Goal: Task Accomplishment & Management: Manage account settings

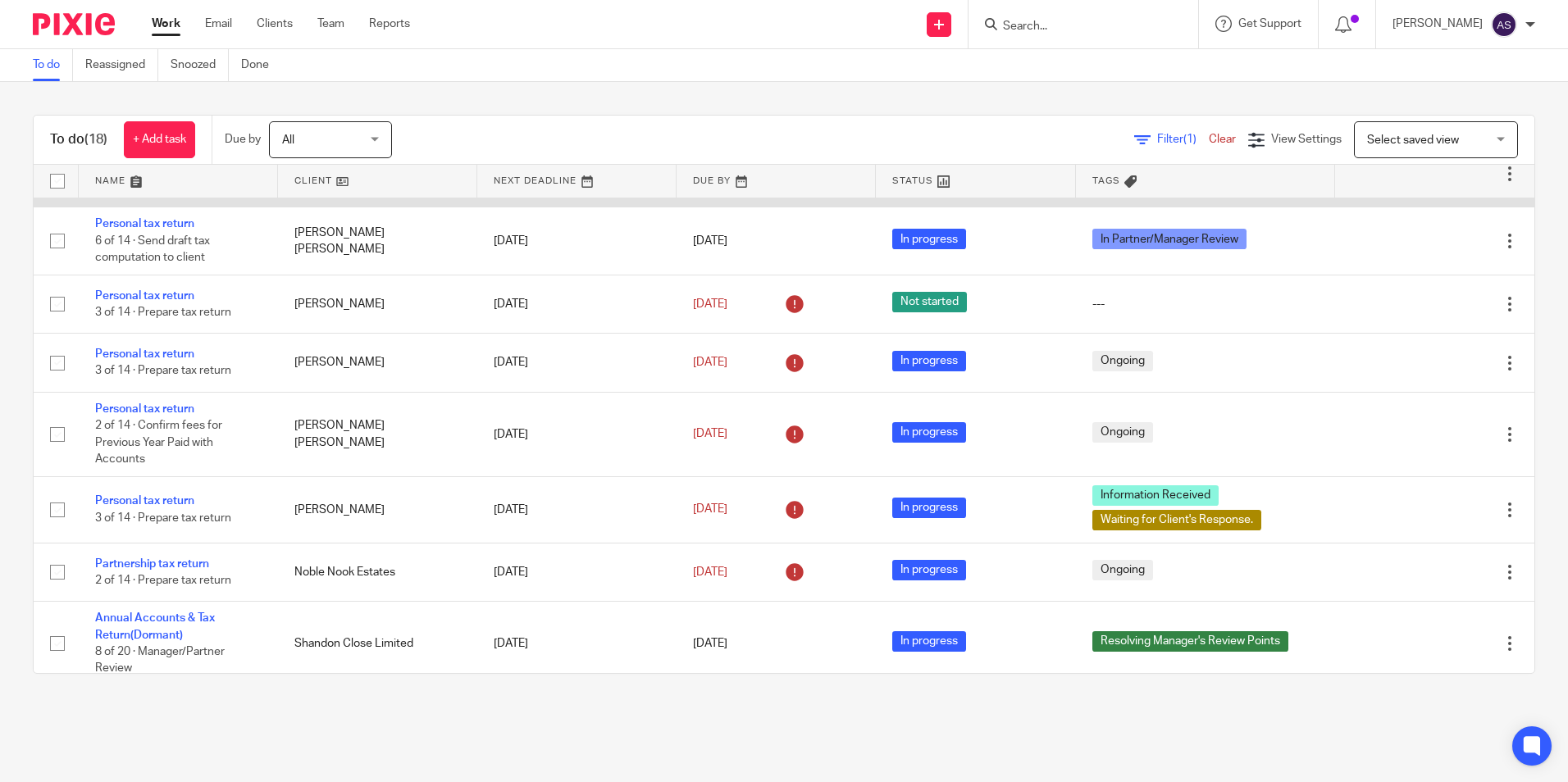
scroll to position [819, 0]
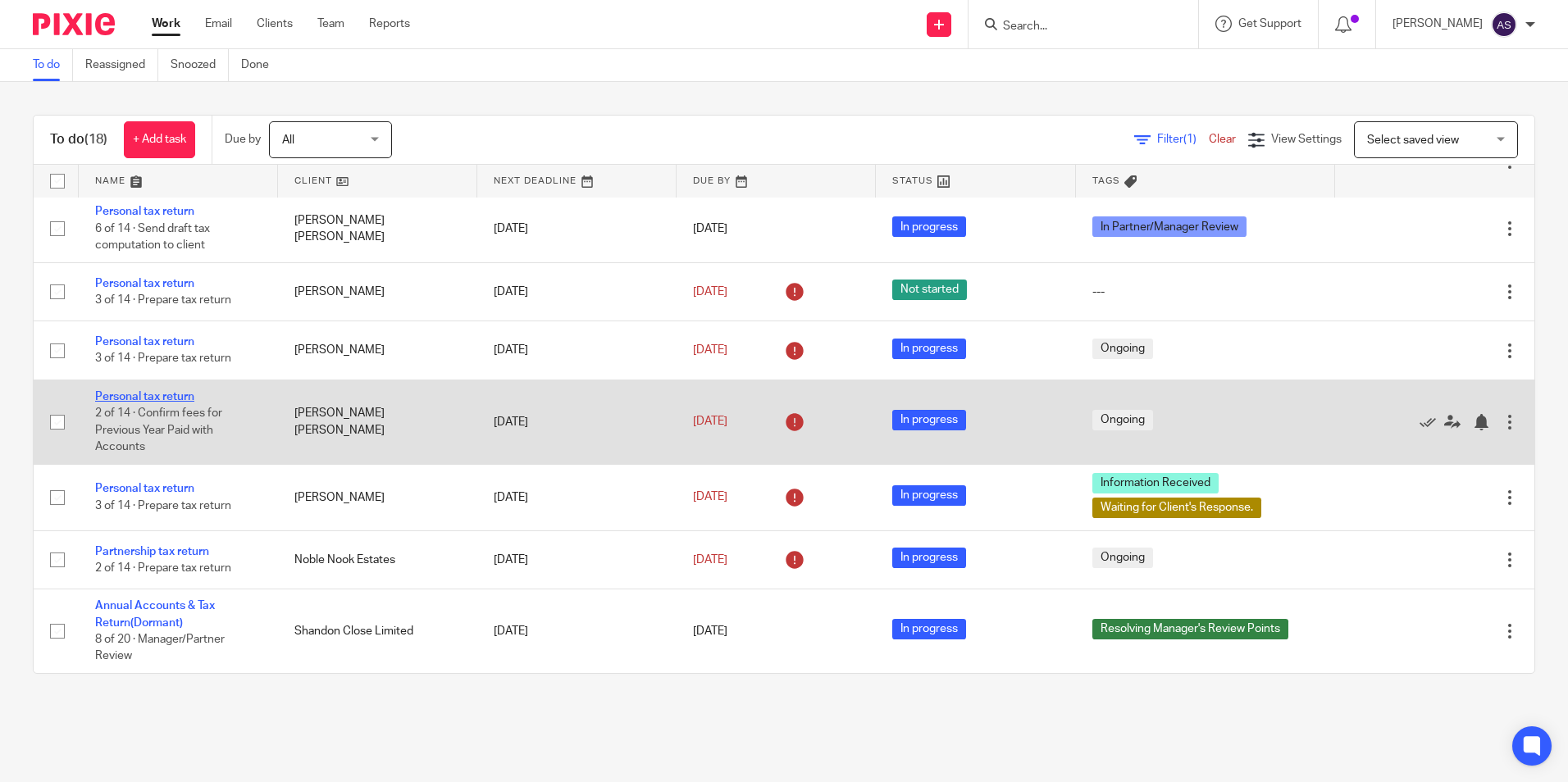
click at [139, 398] on link "Personal tax return" at bounding box center [144, 397] width 99 height 12
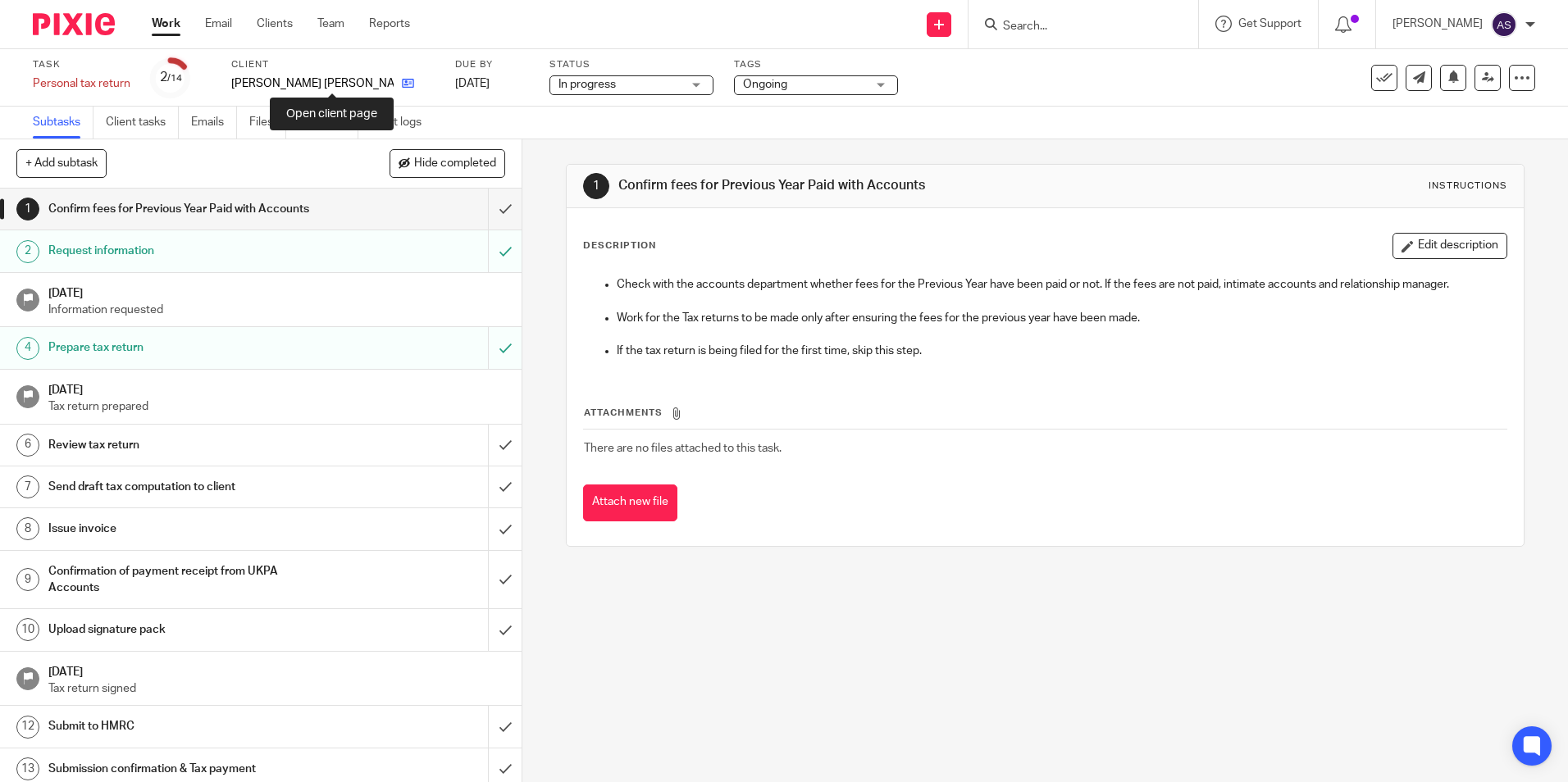
click at [402, 83] on icon at bounding box center [407, 83] width 12 height 12
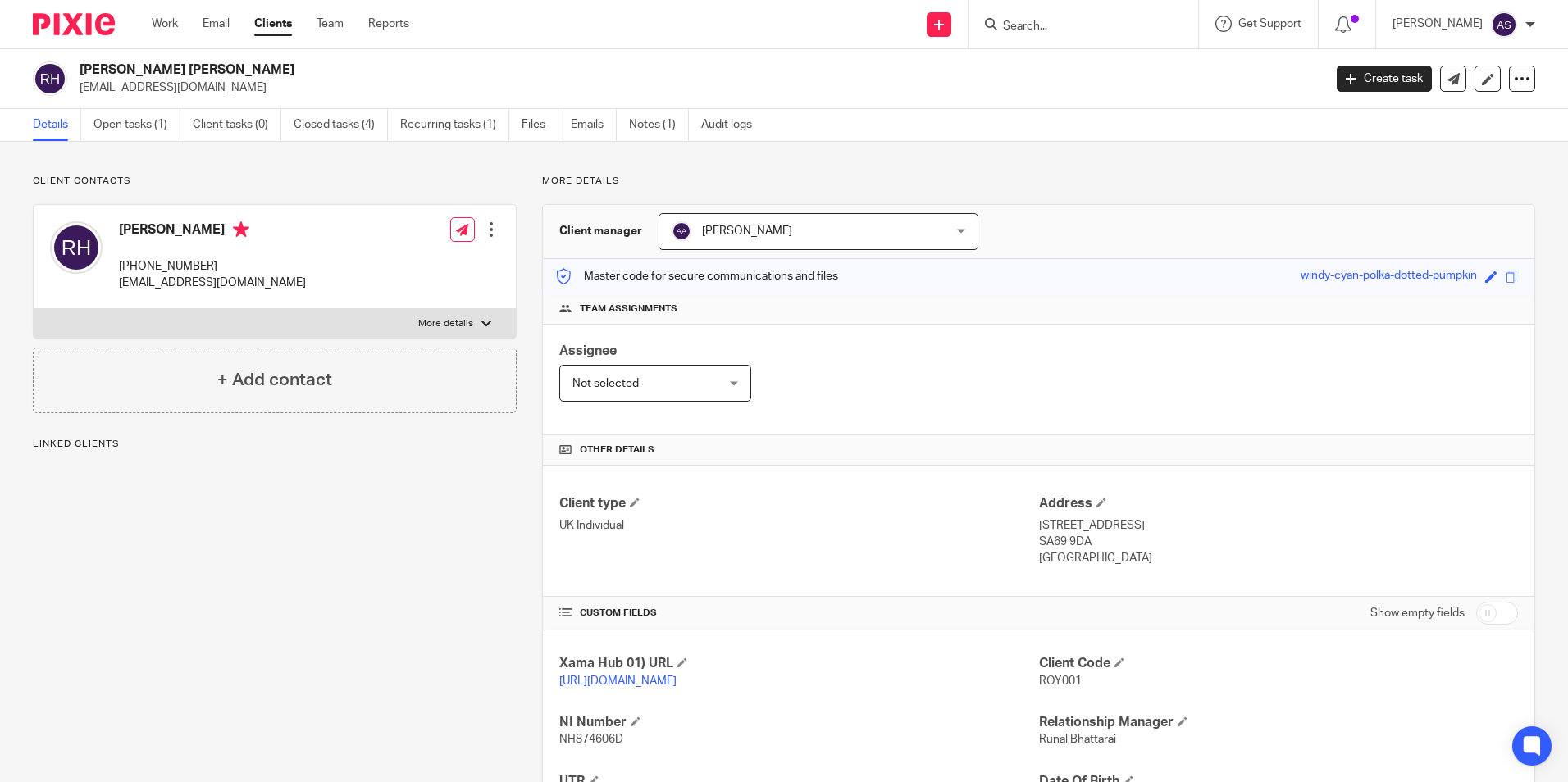
scroll to position [159, 0]
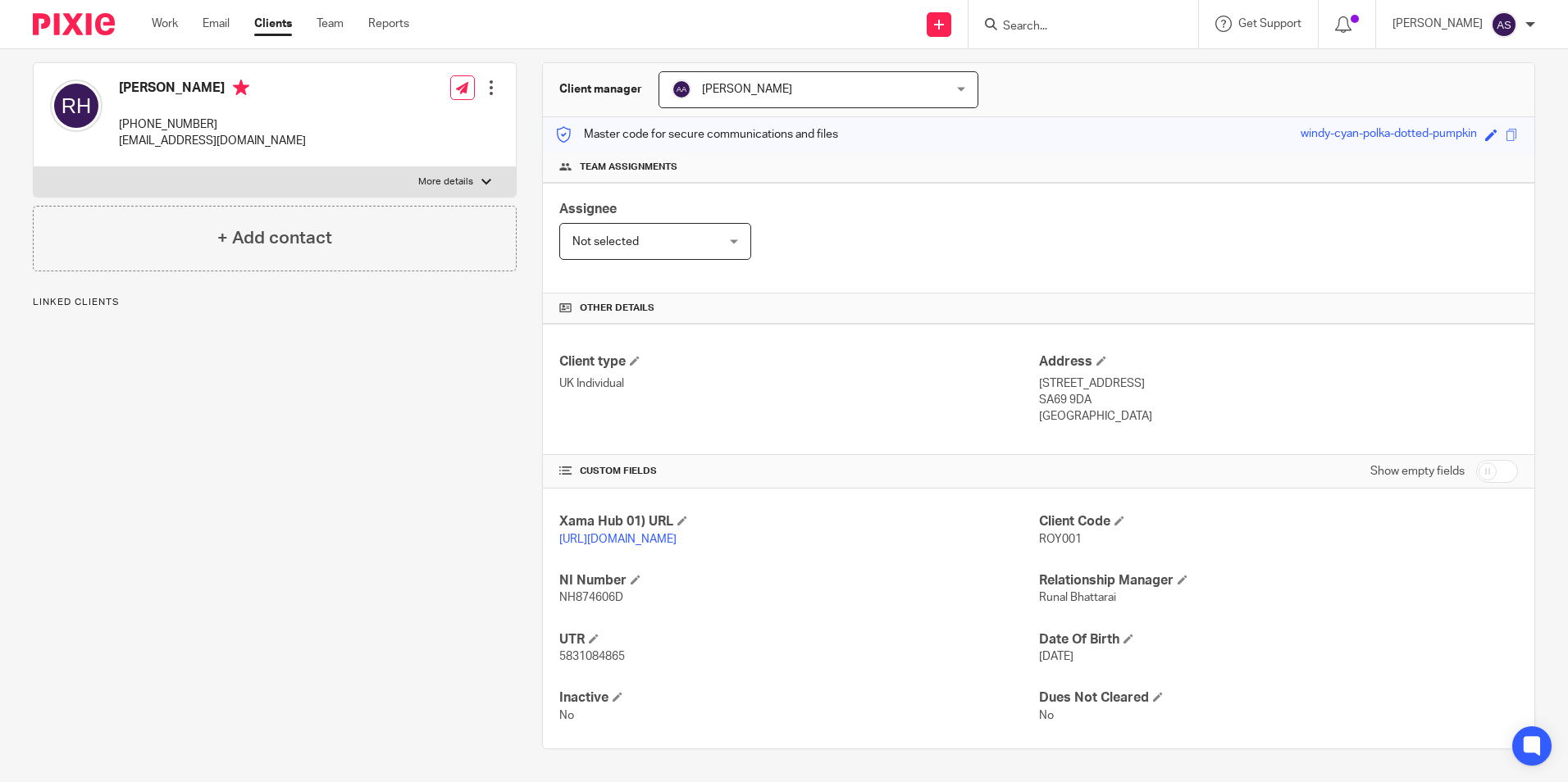
click at [1147, 415] on div "Client type UK Individual Address [STREET_ADDRESS] SA69 9DA [GEOGRAPHIC_DATA]" at bounding box center [1039, 389] width 991 height 131
click at [926, 579] on h4 "NI Number" at bounding box center [798, 580] width 479 height 17
click at [952, 402] on div "Client type UK Individual" at bounding box center [798, 389] width 479 height 72
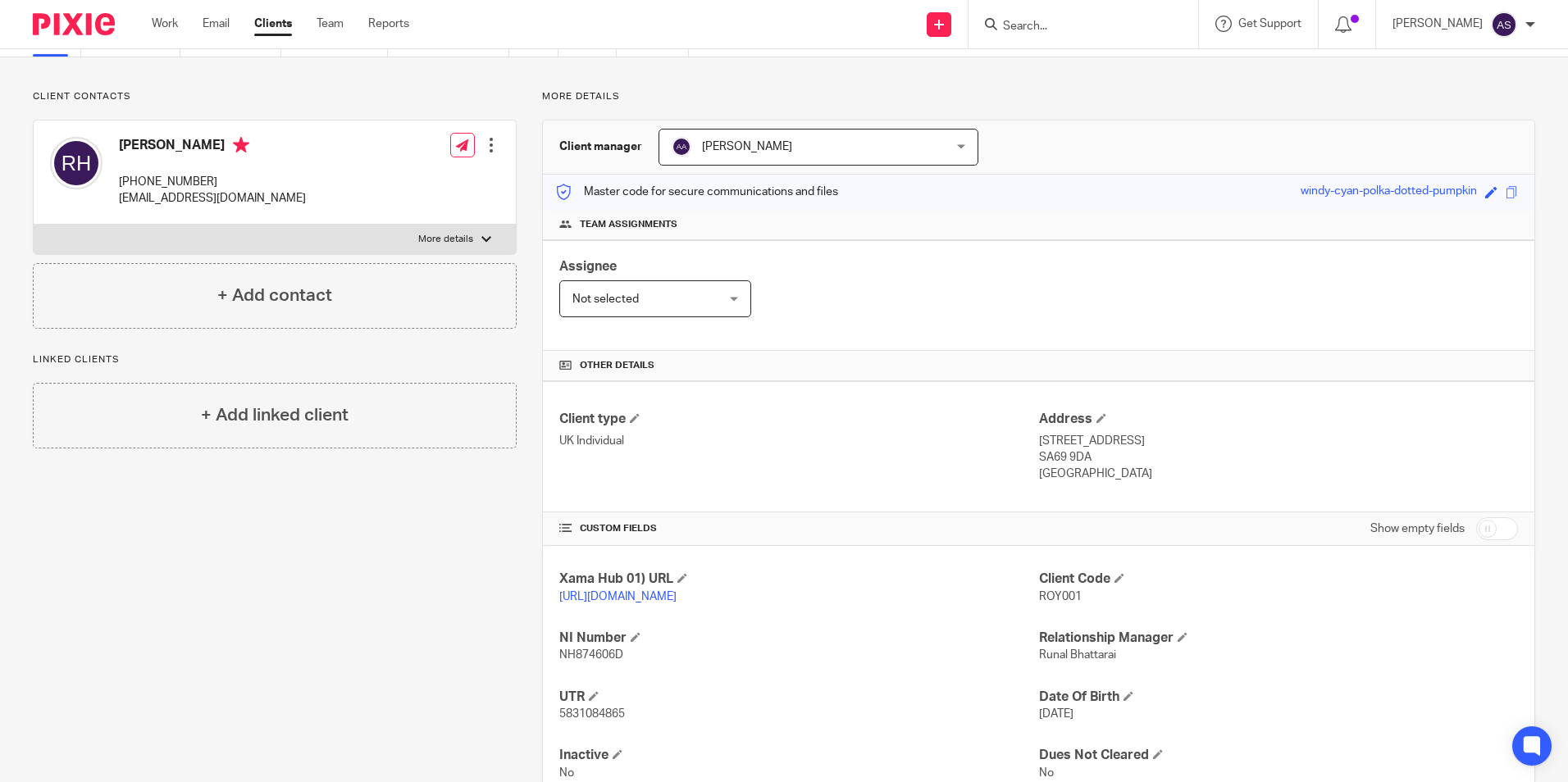
scroll to position [0, 0]
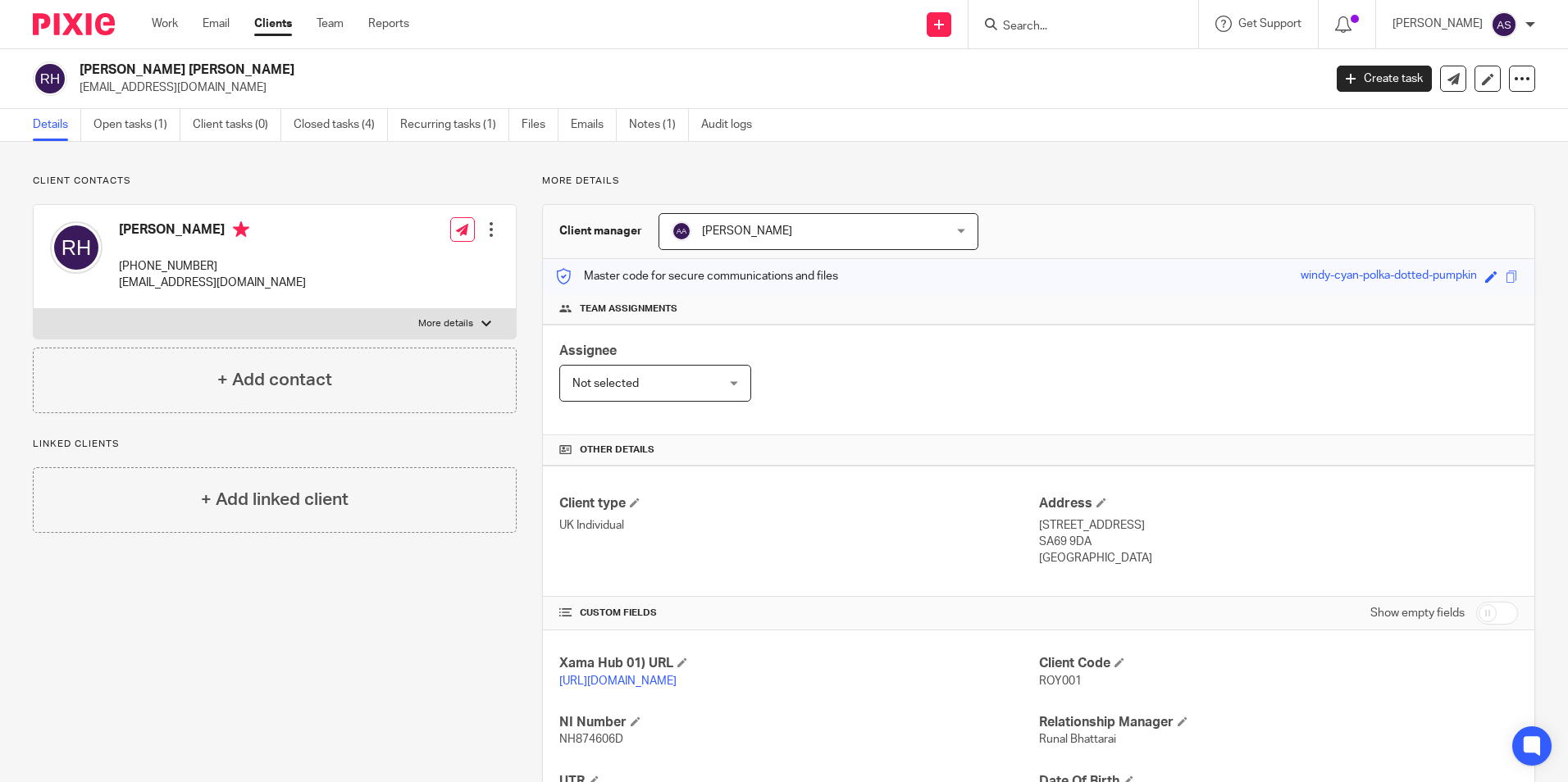
drag, startPoint x: 80, startPoint y: 70, endPoint x: 196, endPoint y: 67, distance: 116.0
click at [196, 67] on h2 "[PERSON_NAME] [PERSON_NAME]" at bounding box center [572, 70] width 986 height 17
copy h2 "[PERSON_NAME] [PERSON_NAME]"
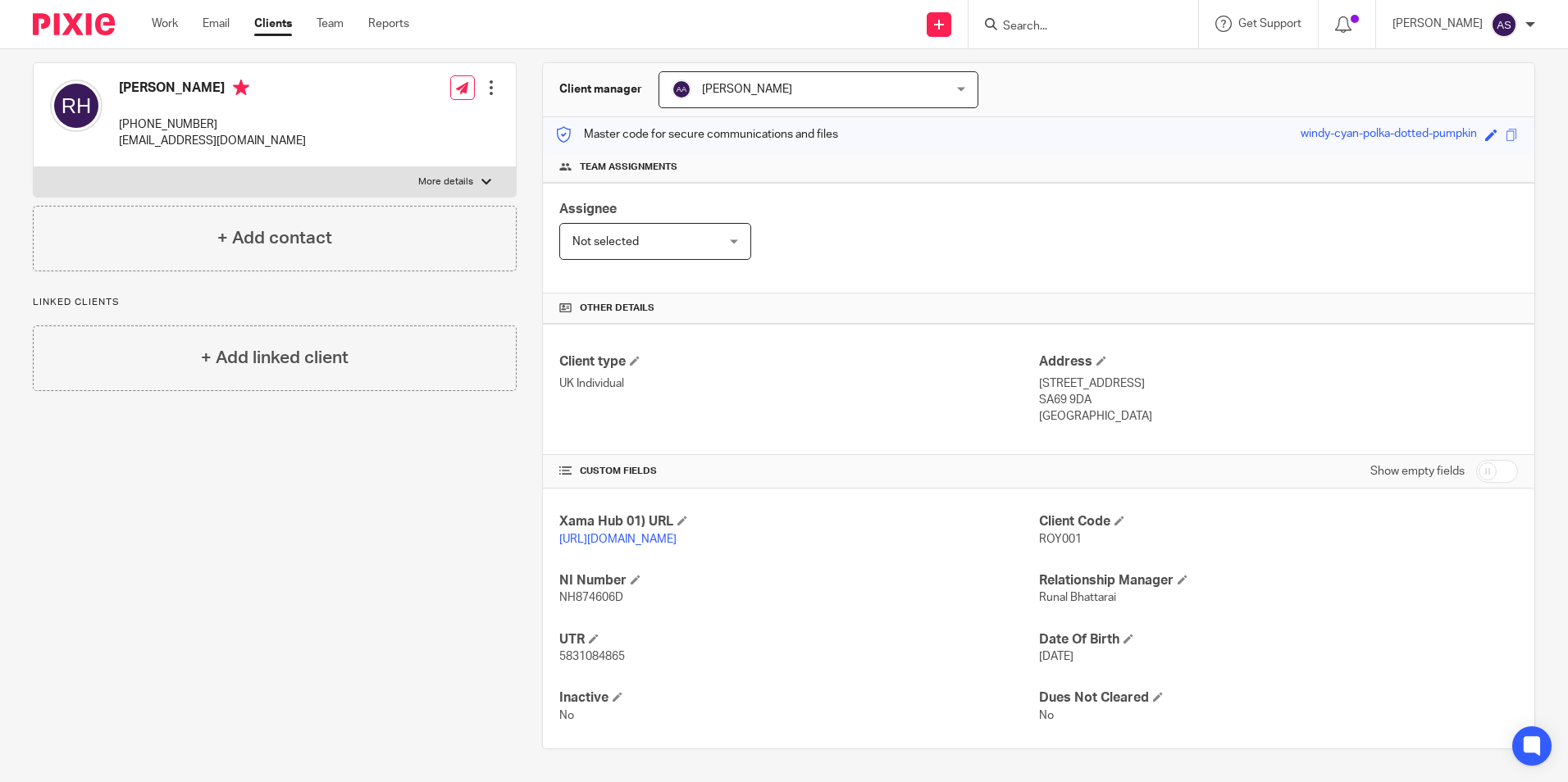
scroll to position [159, 0]
click at [572, 654] on span "5831084865" at bounding box center [592, 657] width 66 height 12
copy span "5831084865"
click at [873, 354] on div "Client type UK Individual" at bounding box center [798, 389] width 479 height 72
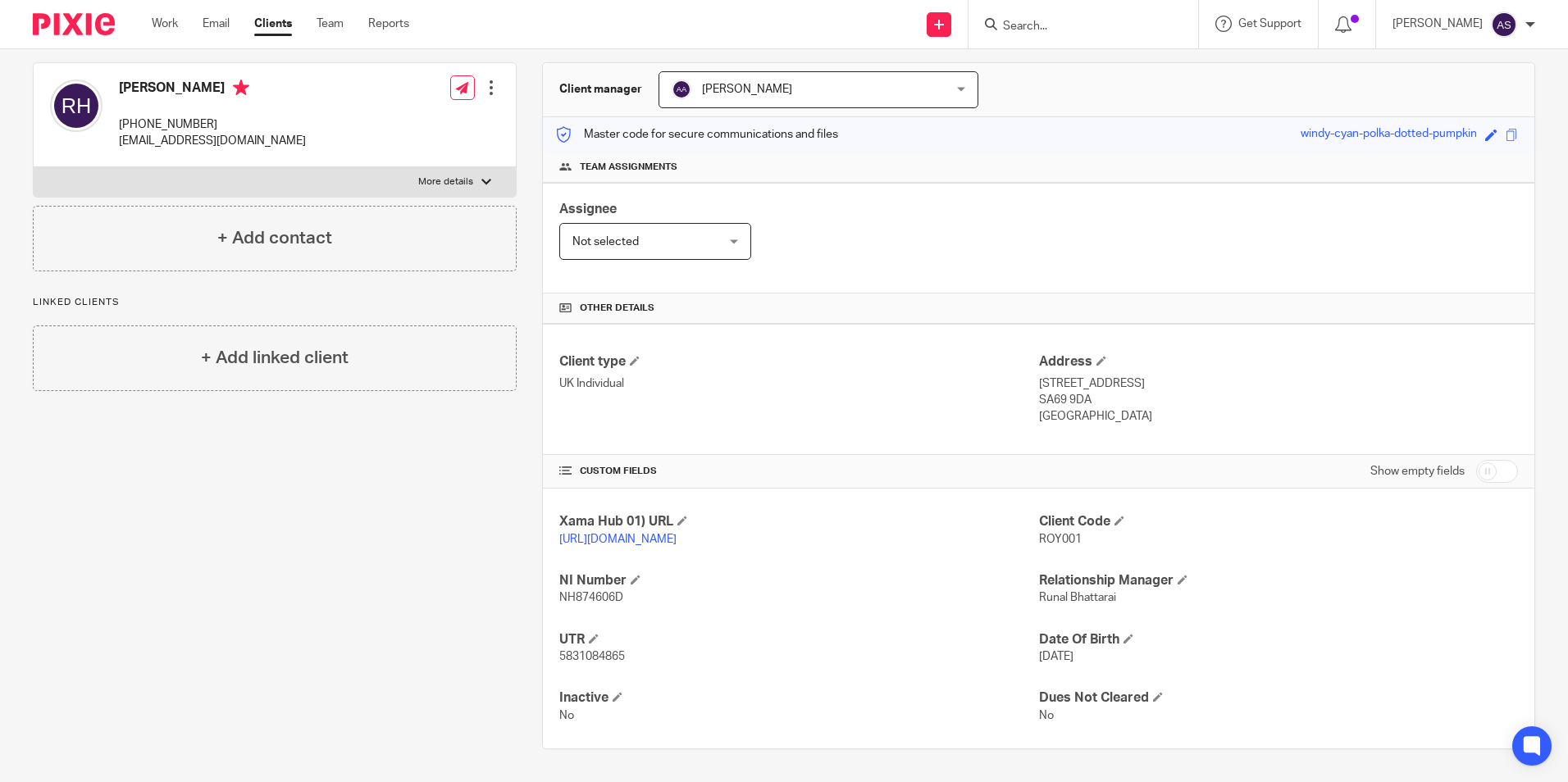
click at [1567, 178] on html "Work Email Clients Team Reports Work Email Clients Team Reports Settings Send n…" at bounding box center [784, 391] width 1568 height 782
